Goal: Navigation & Orientation: Find specific page/section

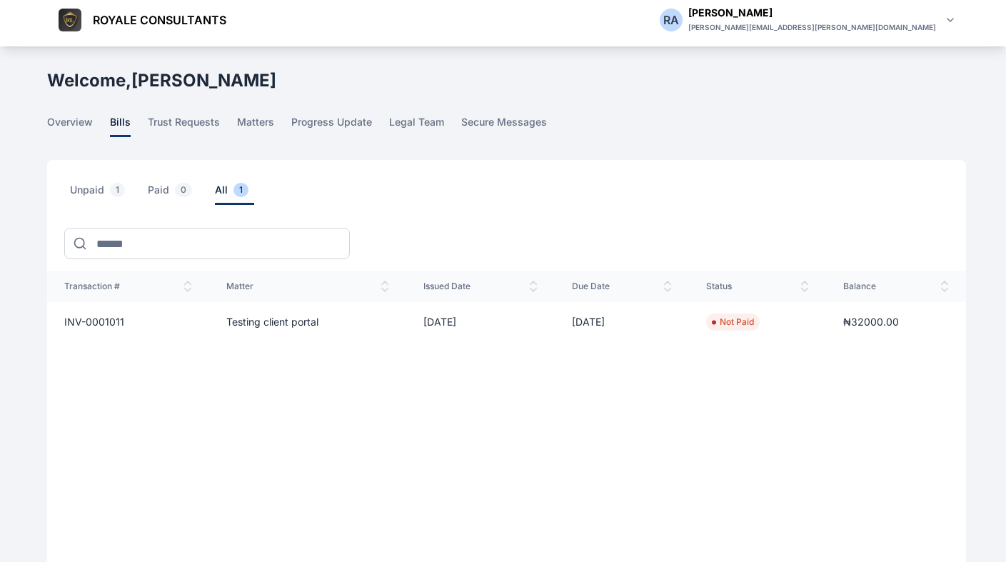
scroll to position [6, 0]
click at [411, 128] on span "legal team" at bounding box center [416, 126] width 55 height 22
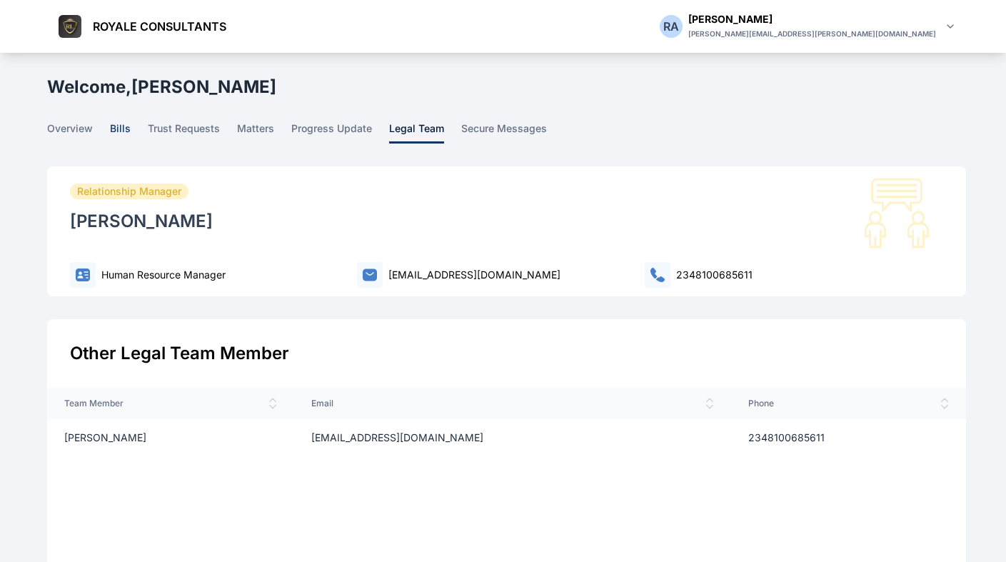
click at [129, 121] on span "bills" at bounding box center [120, 132] width 21 height 22
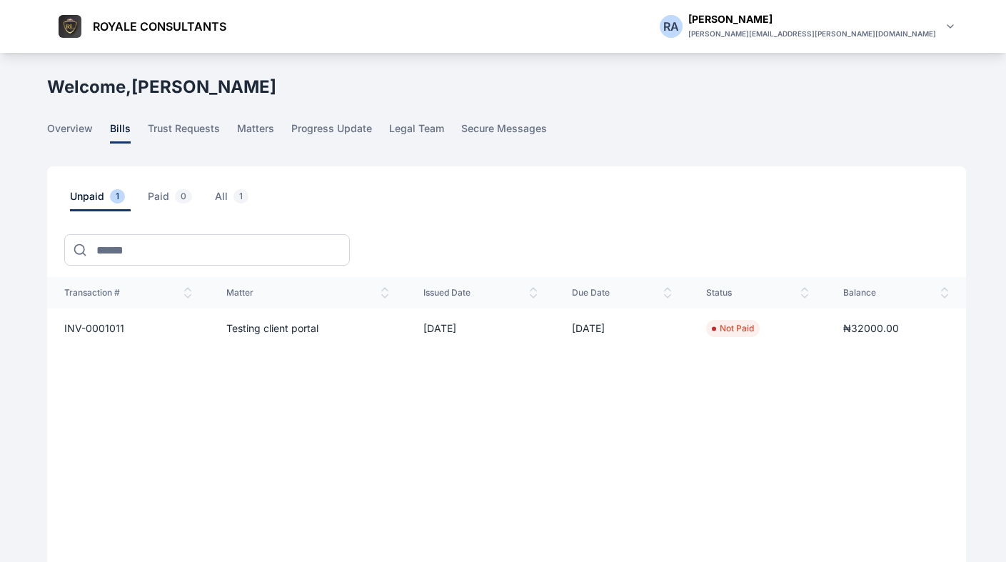
click at [266, 119] on main "R A R A [PERSON_NAME] ROYALE CONSULTANTS Dashboard dashboard Conflict-Check con…" at bounding box center [508, 362] width 922 height 619
click at [262, 121] on span "matters" at bounding box center [255, 132] width 37 height 22
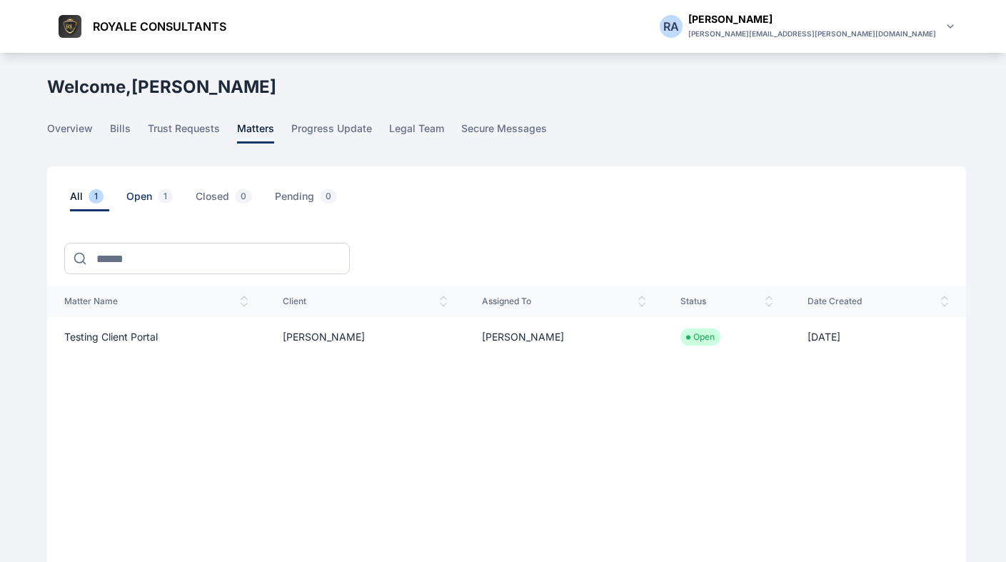
click at [156, 201] on span "open 1" at bounding box center [152, 200] width 52 height 22
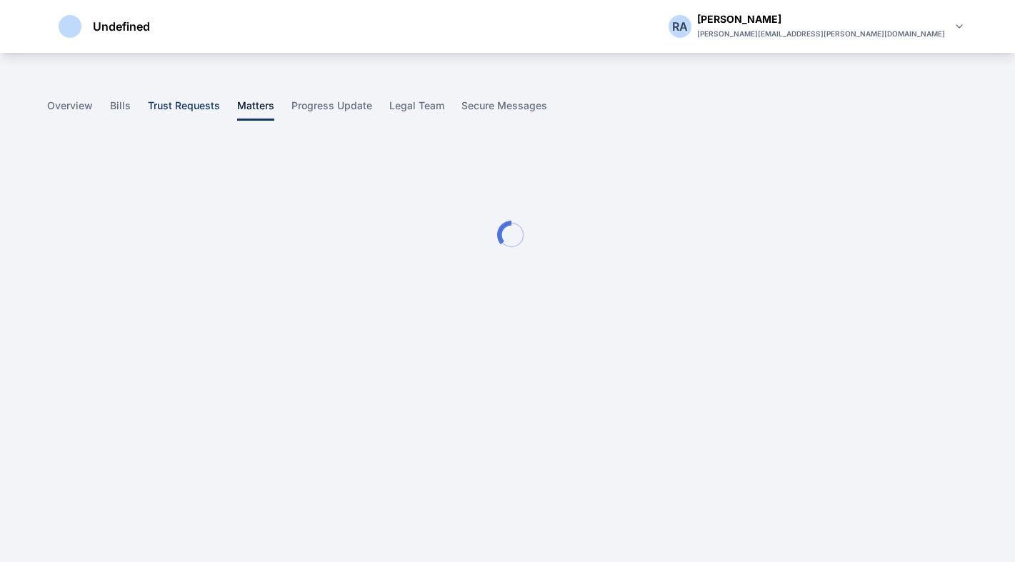
click at [190, 106] on span "trust requests" at bounding box center [184, 110] width 72 height 22
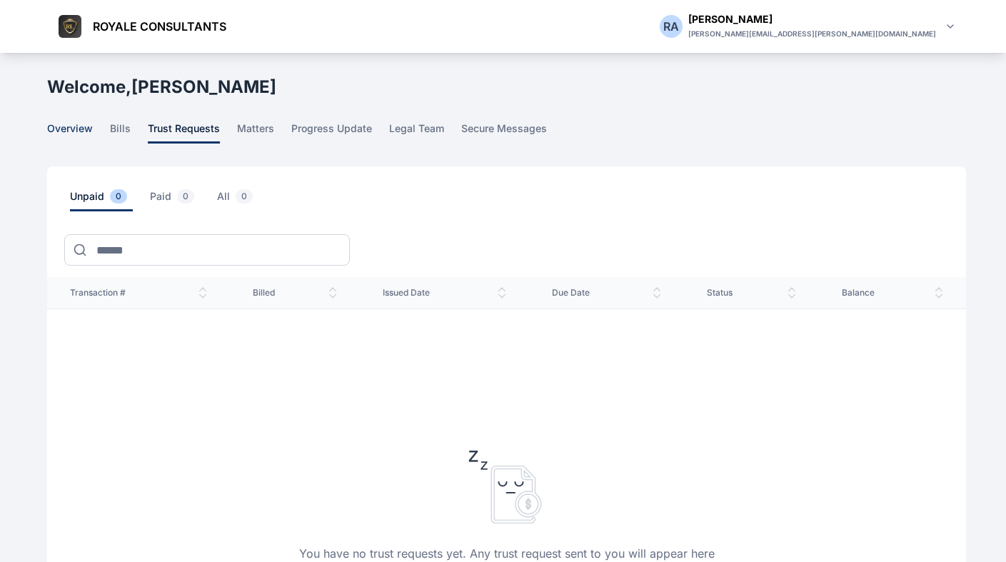
click at [60, 126] on span "overview" at bounding box center [70, 132] width 46 height 22
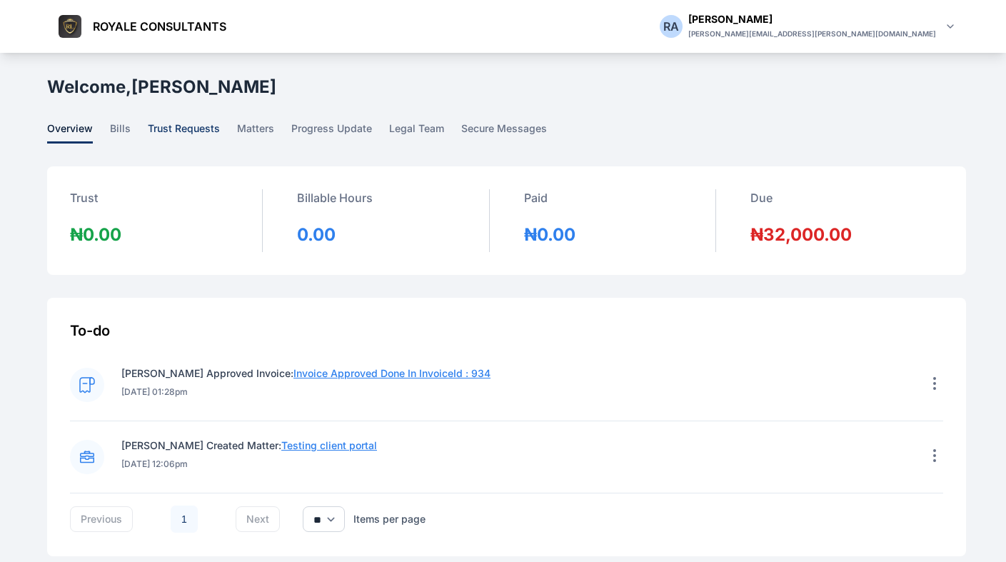
click at [186, 122] on span "trust requests" at bounding box center [184, 132] width 72 height 22
